Goal: Transaction & Acquisition: Download file/media

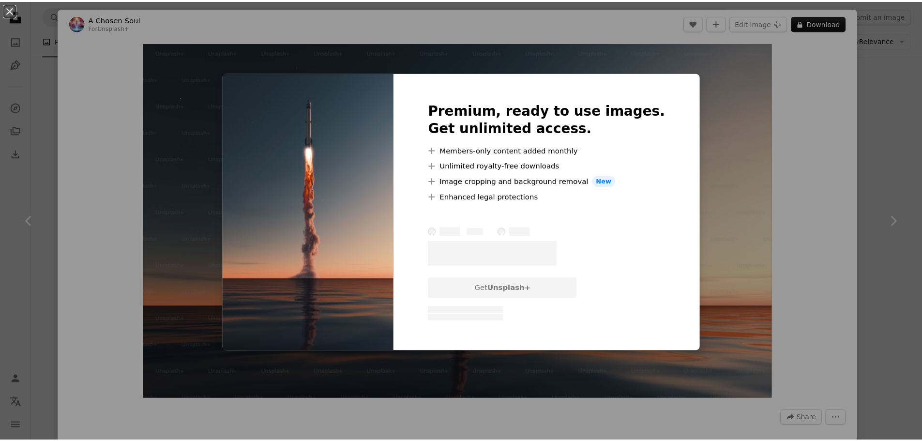
scroll to position [1210, 0]
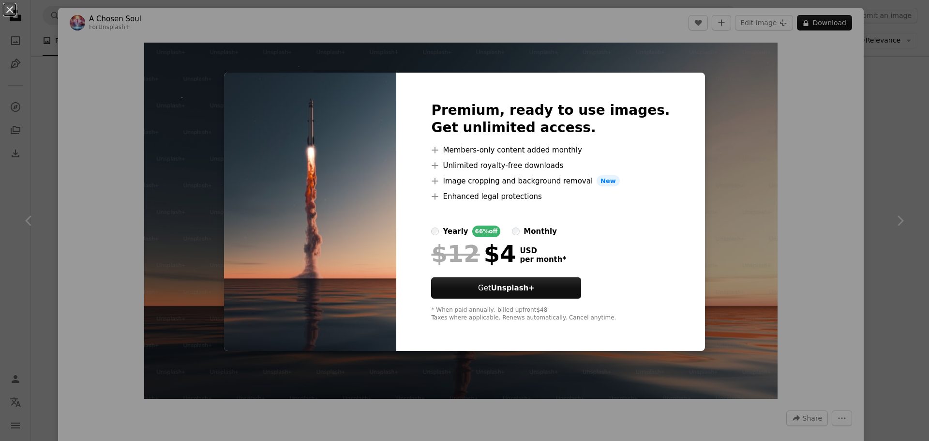
click at [719, 113] on div "An X shape Premium, ready to use images. Get unlimited access. A plus sign Memb…" at bounding box center [464, 220] width 929 height 441
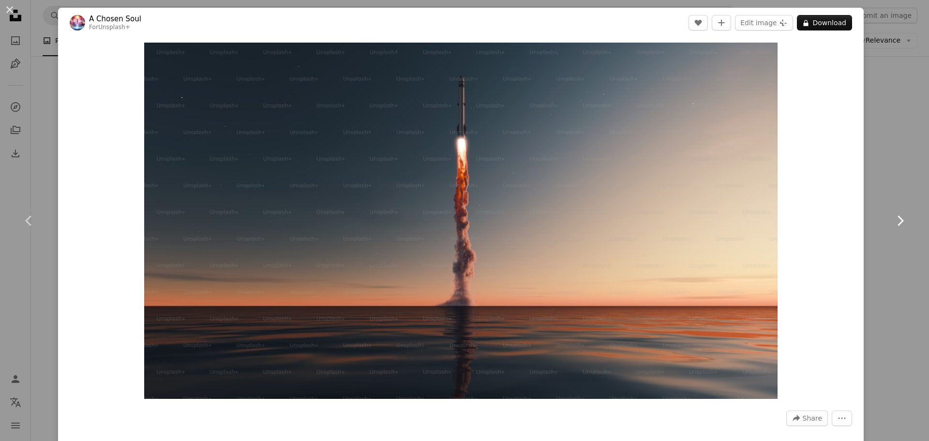
click at [893, 179] on link "Chevron right" at bounding box center [900, 220] width 58 height 93
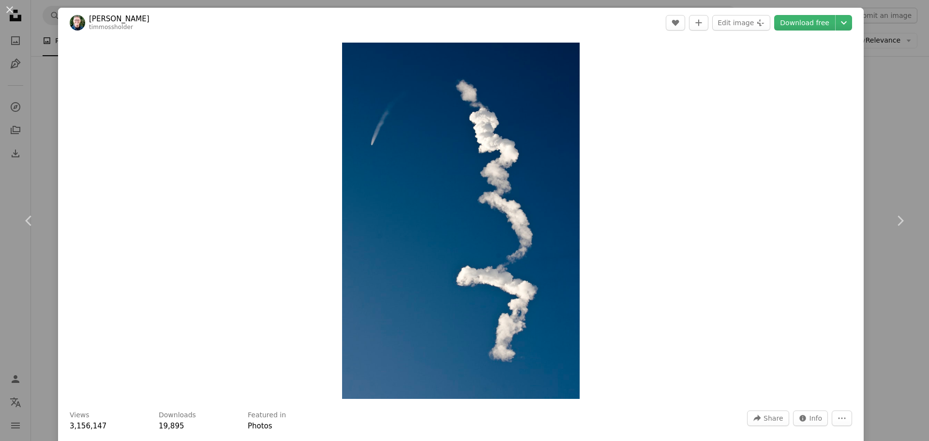
click at [13, 11] on button "An X shape" at bounding box center [10, 10] width 12 height 12
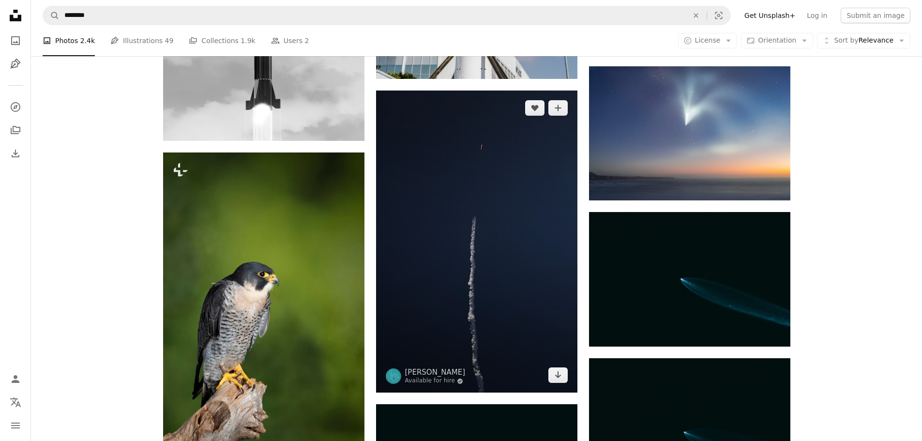
scroll to position [919, 0]
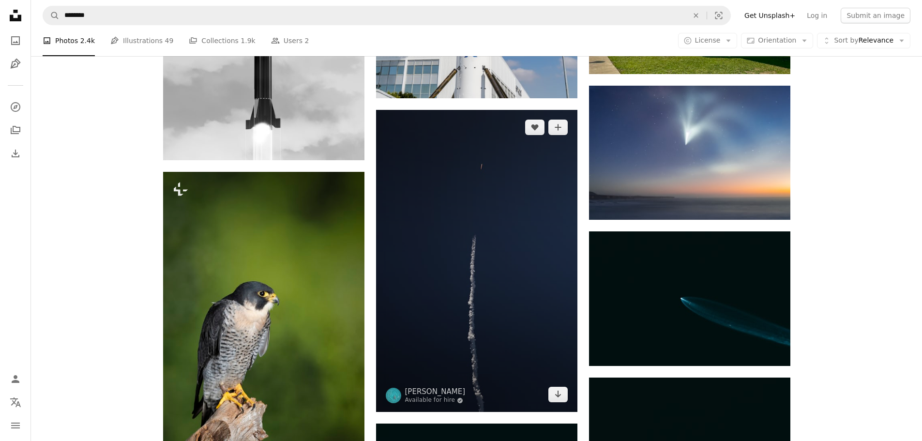
click at [507, 210] on img at bounding box center [476, 261] width 201 height 302
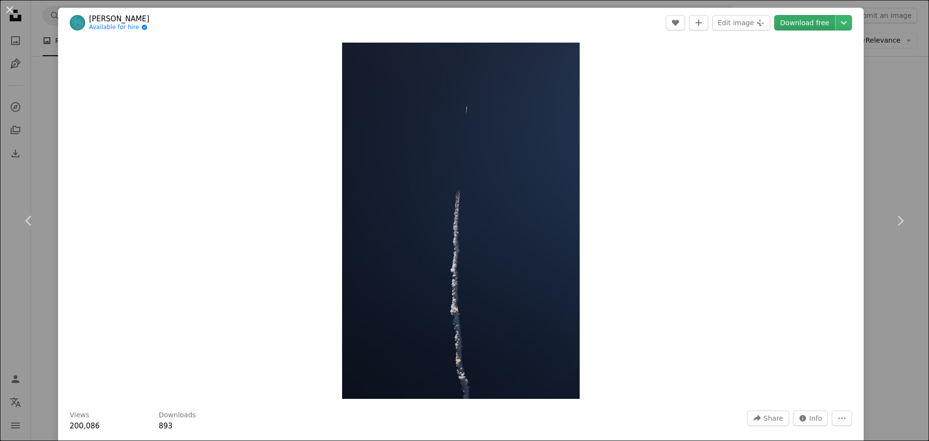
click at [809, 22] on link "Download free" at bounding box center [804, 22] width 61 height 15
click at [874, 78] on div "An X shape Chevron left Chevron right Valeriia [PERSON_NAME] Available for hire…" at bounding box center [464, 220] width 929 height 441
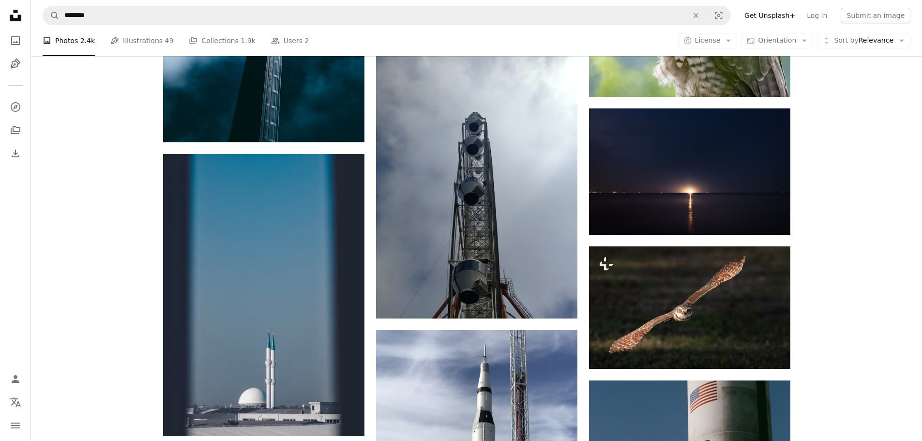
scroll to position [2758, 0]
